Goal: Navigation & Orientation: Find specific page/section

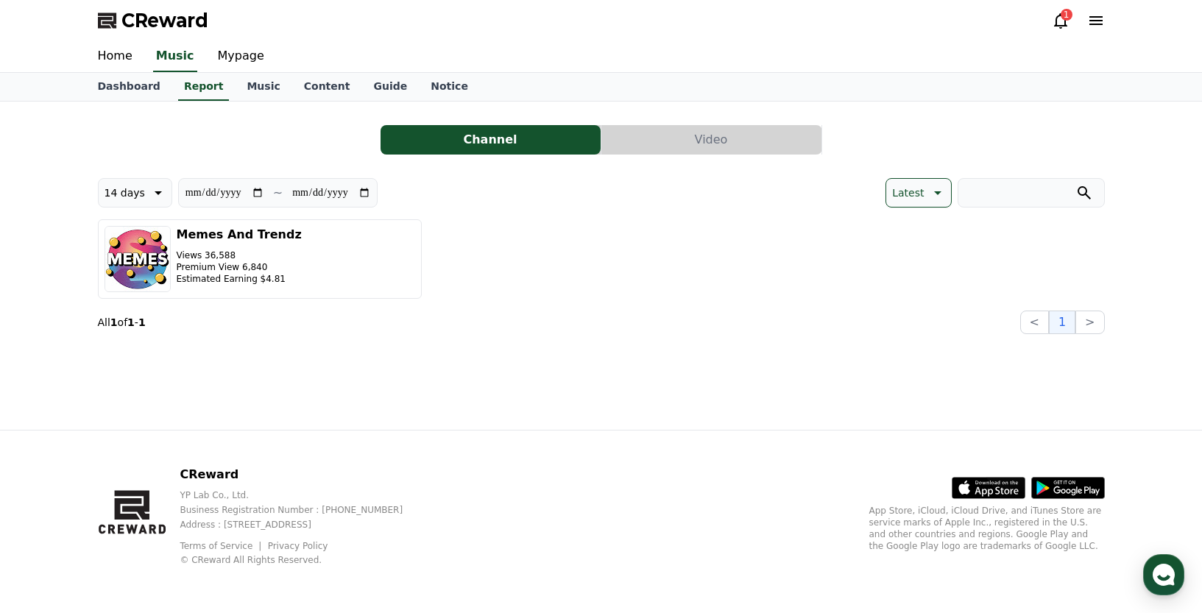
click at [1061, 18] on icon at bounding box center [1061, 21] width 18 height 18
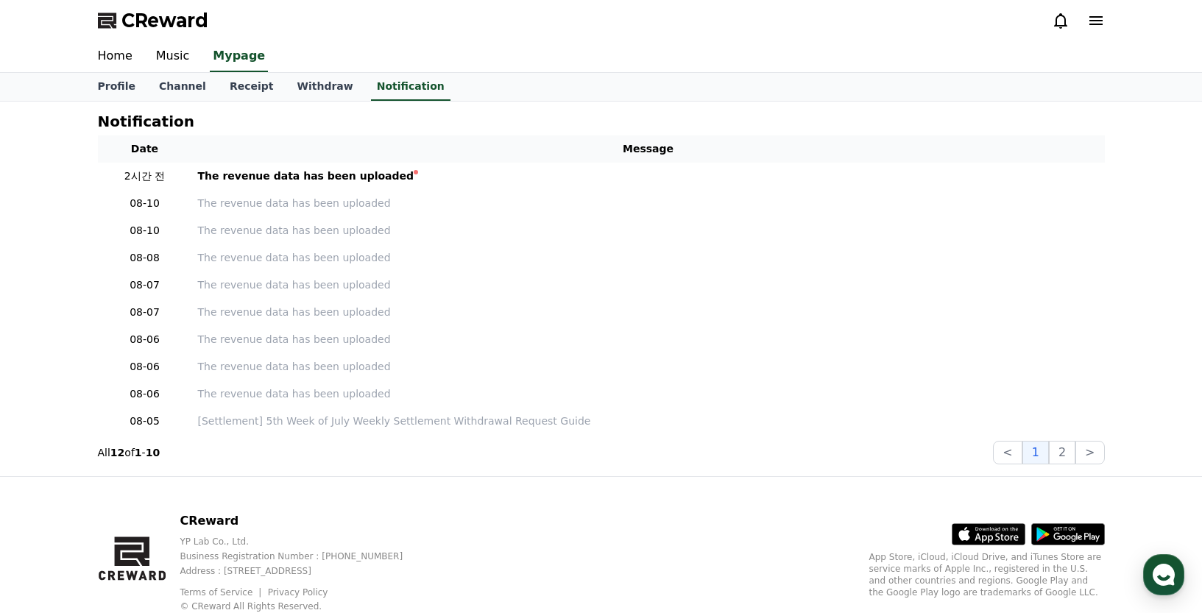
click at [929, 23] on div "CReward" at bounding box center [601, 20] width 1031 height 41
click at [177, 57] on link "Music" at bounding box center [172, 56] width 57 height 31
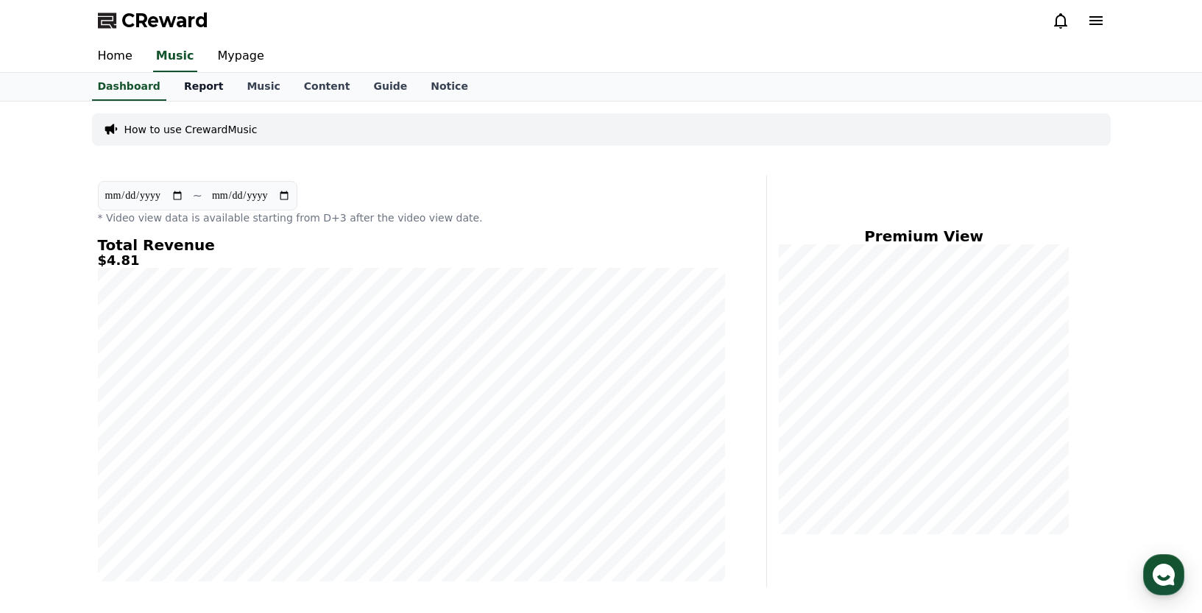
click at [205, 90] on link "Report" at bounding box center [203, 87] width 63 height 28
